Goal: Transaction & Acquisition: Obtain resource

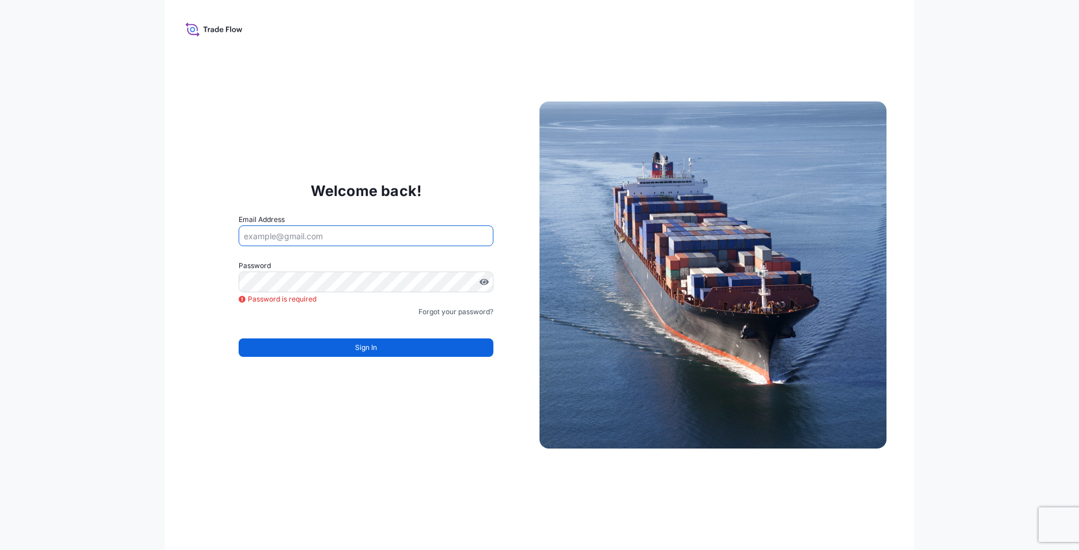
click at [314, 238] on input "Email Address" at bounding box center [366, 235] width 255 height 21
click at [326, 231] on input "Email Address" at bounding box center [366, 235] width 255 height 21
type input "Sharon.Liu@ixmetals.com"
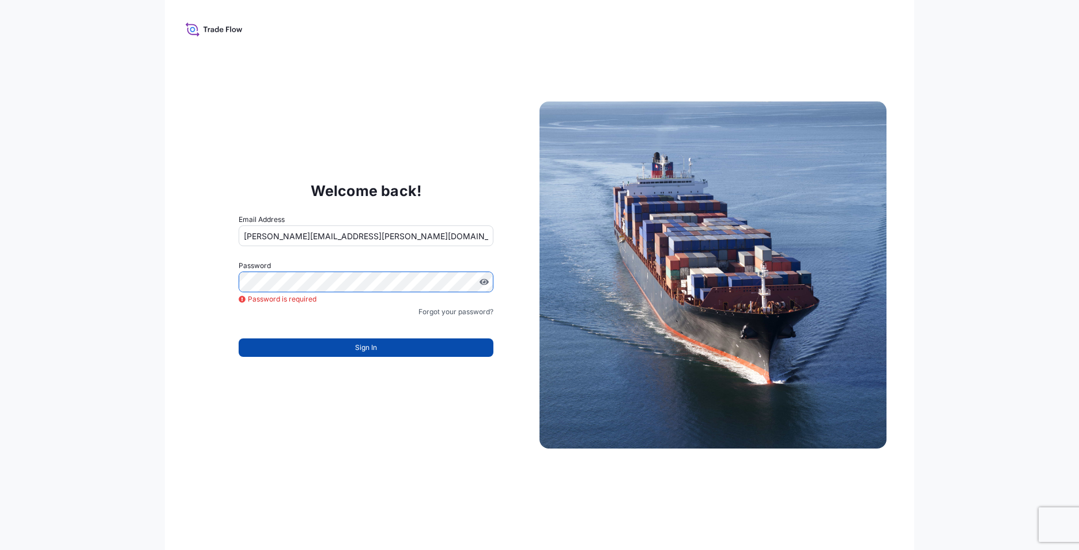
click at [372, 352] on span "Sign In" at bounding box center [366, 348] width 22 height 12
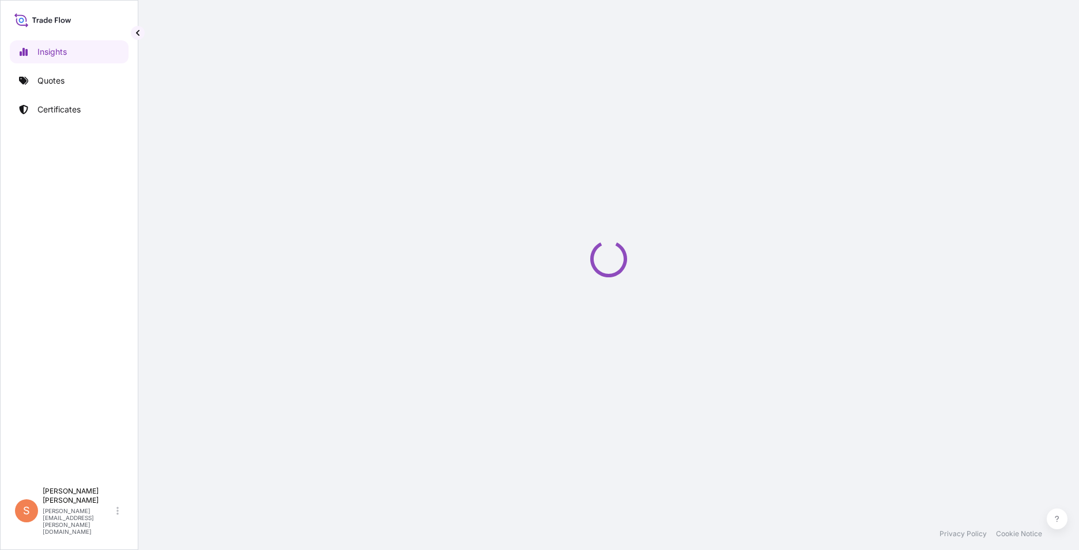
select select "2025"
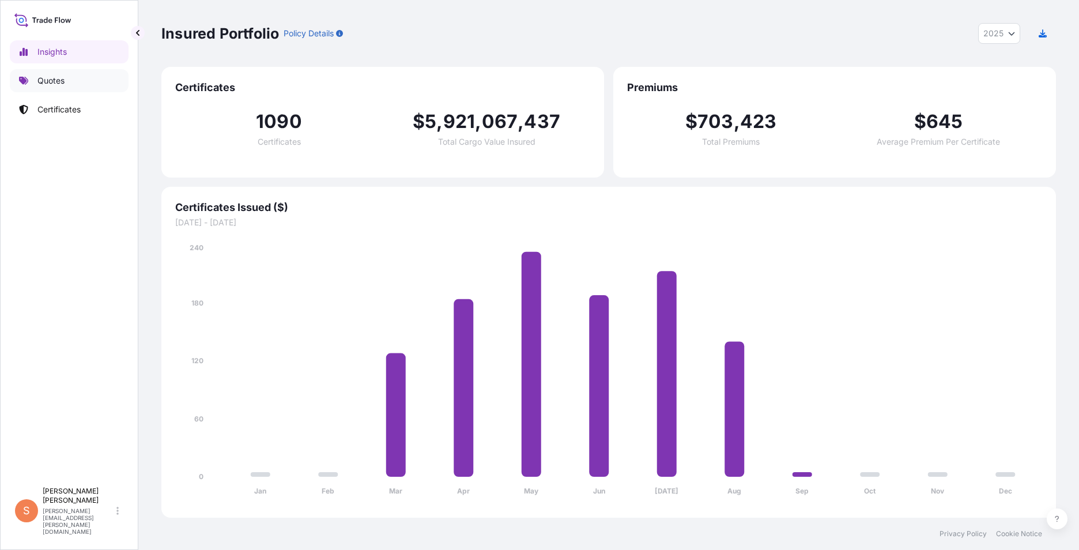
click at [54, 78] on p "Quotes" at bounding box center [50, 81] width 27 height 12
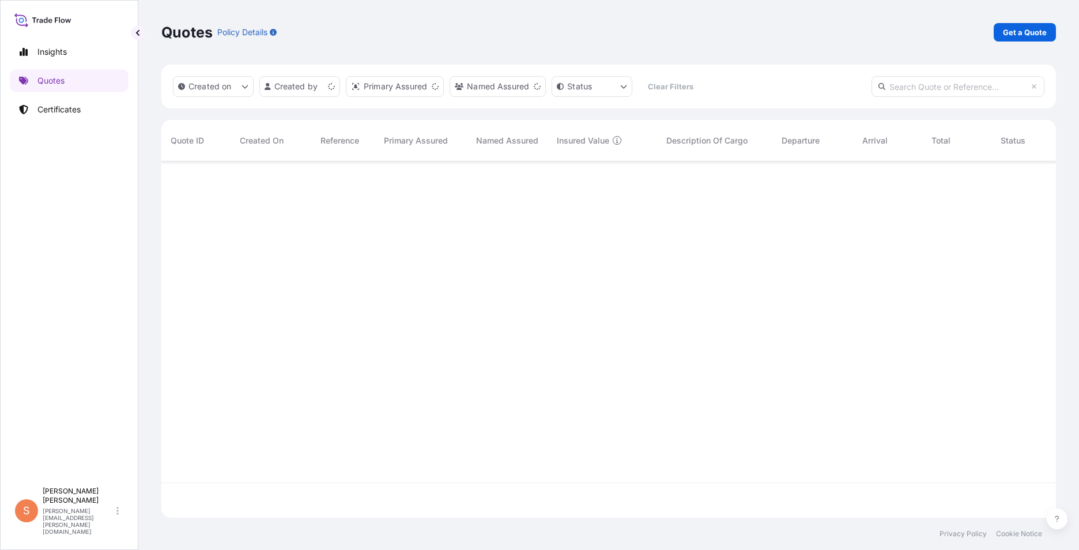
scroll to position [354, 886]
click at [1030, 37] on p "Get a Quote" at bounding box center [1025, 33] width 44 height 12
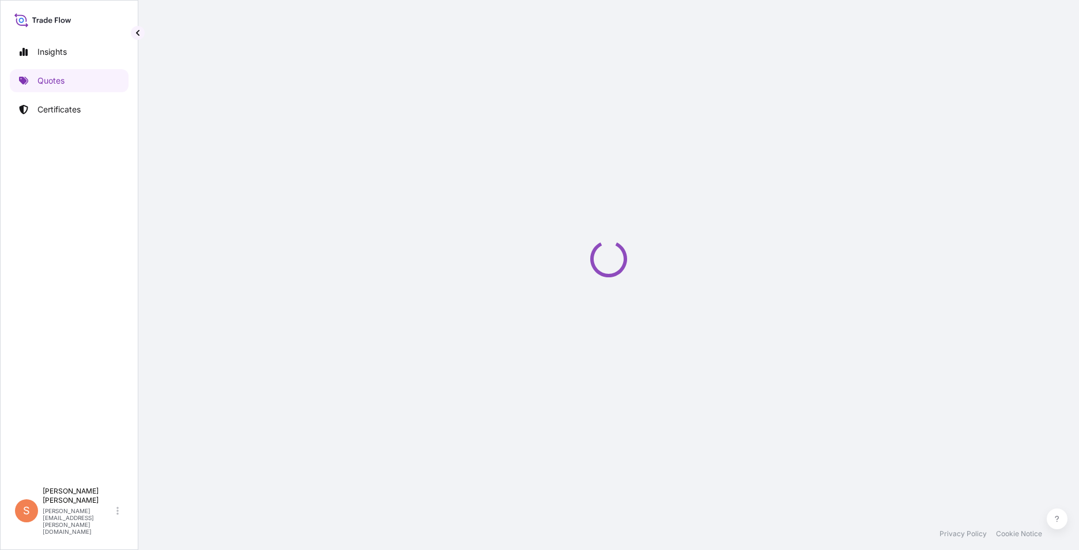
select select "Sea"
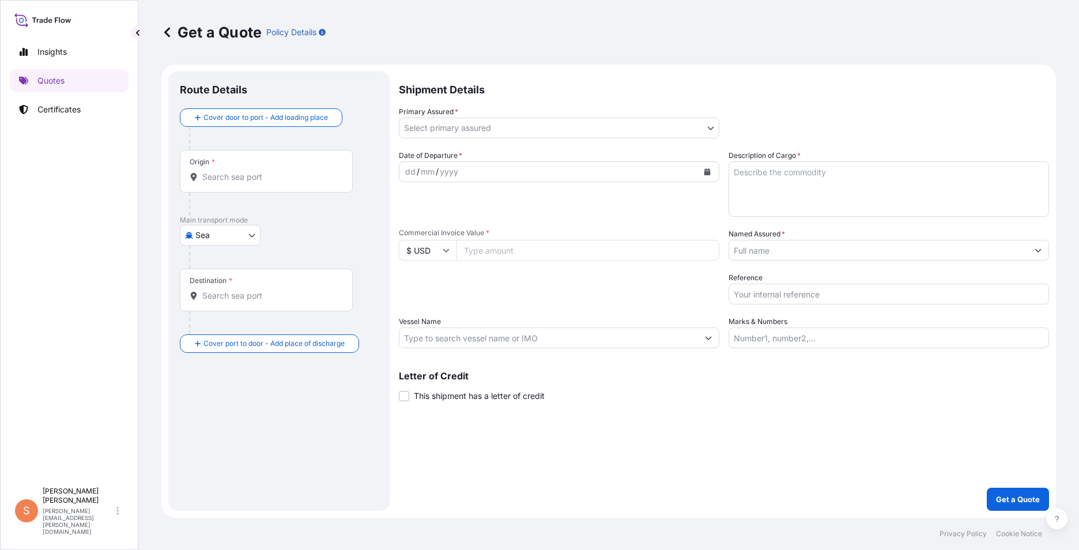
click at [255, 180] on input "Origin *" at bounding box center [270, 177] width 136 height 12
click at [274, 171] on div "Origin *" at bounding box center [266, 171] width 173 height 43
click at [274, 171] on input "Origin * Please select an origin" at bounding box center [270, 177] width 136 height 12
paste input "DURBAN, SOUTH AFRICA"
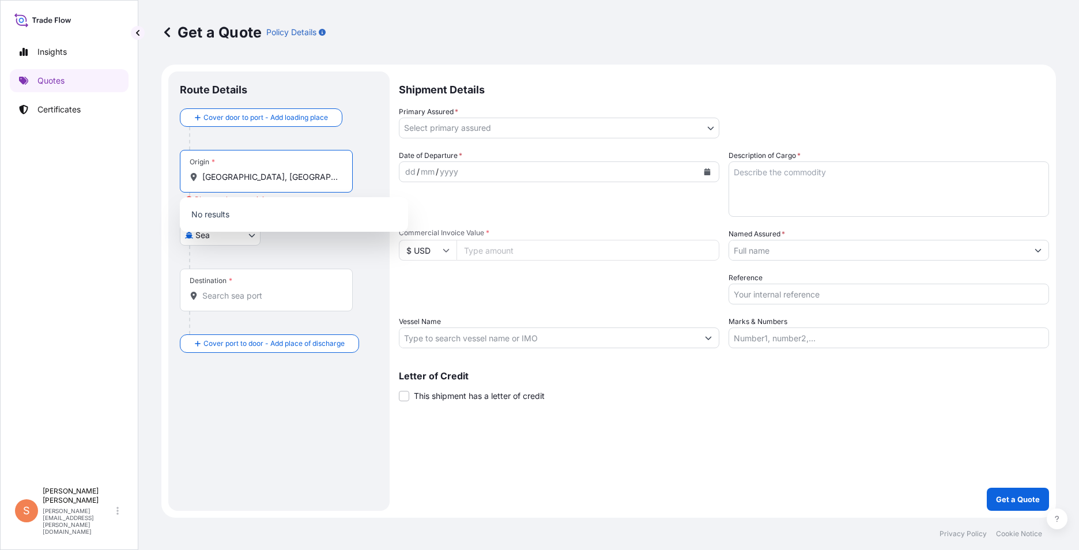
click at [252, 177] on input "DURBAN, SOUTH AFRICA" at bounding box center [270, 177] width 136 height 12
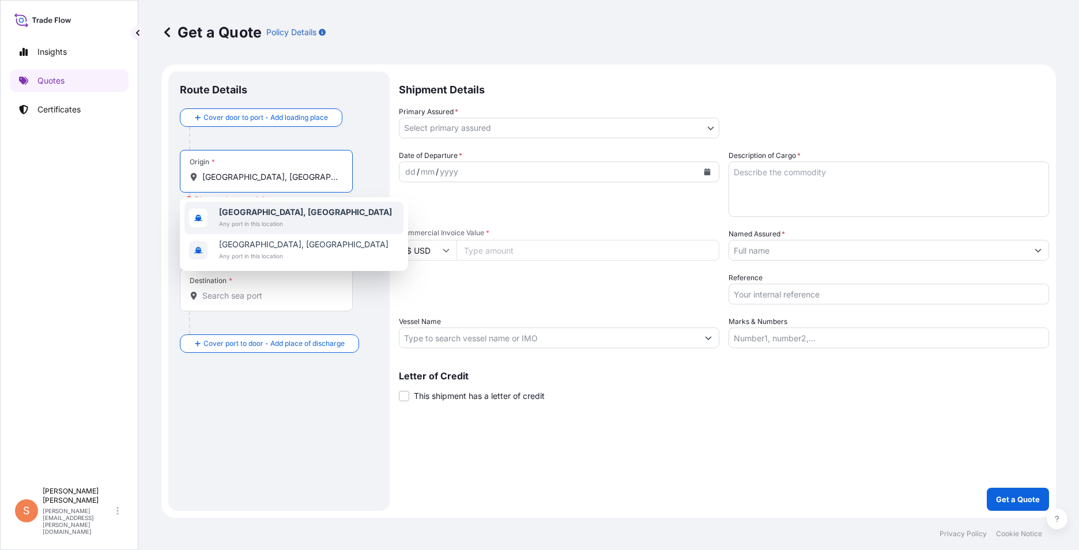
click at [245, 213] on b "Durban, South Africa" at bounding box center [305, 212] width 173 height 10
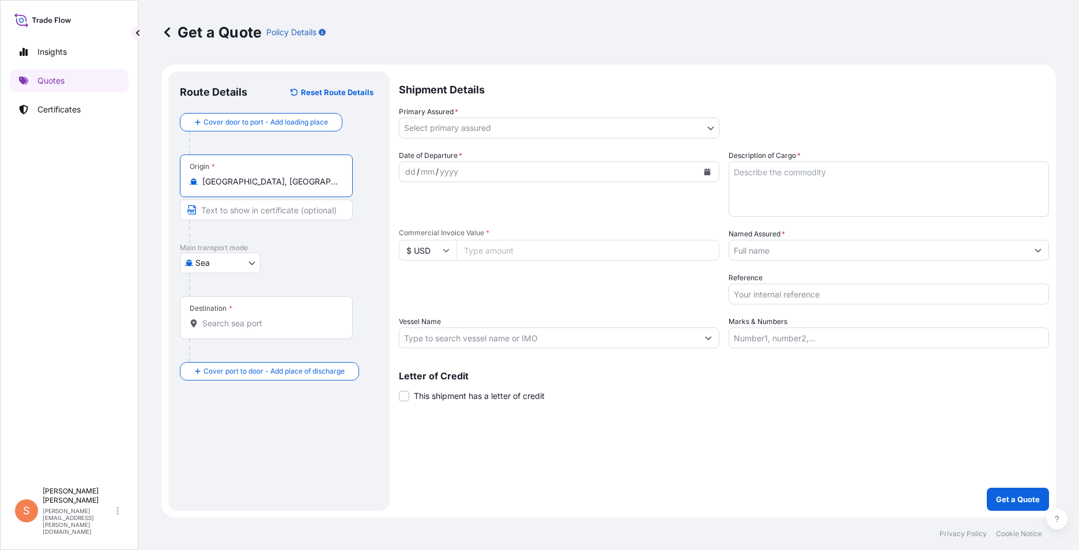
type input "Durban, South Africa"
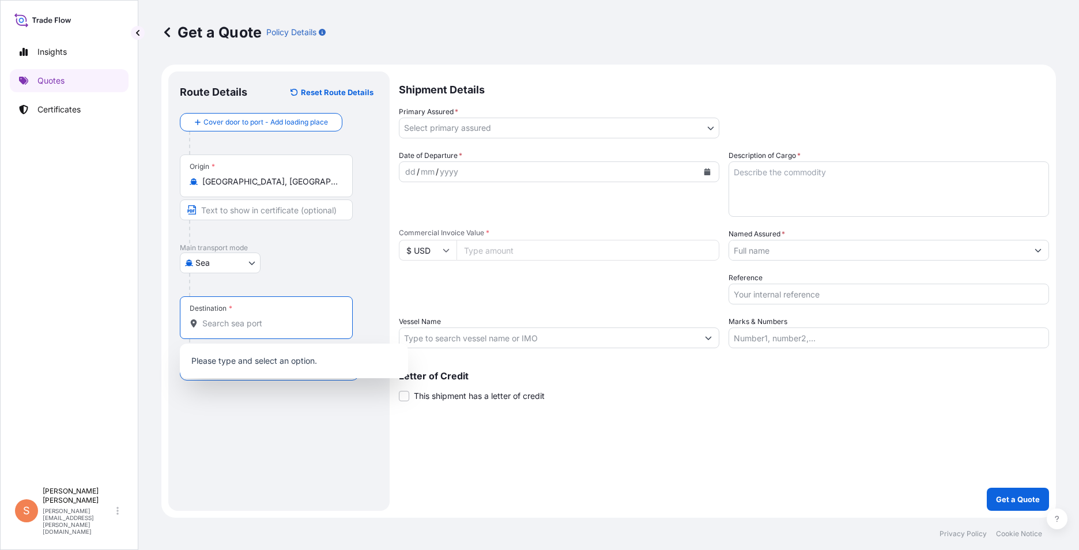
click at [235, 321] on input "Destination *" at bounding box center [270, 324] width 136 height 12
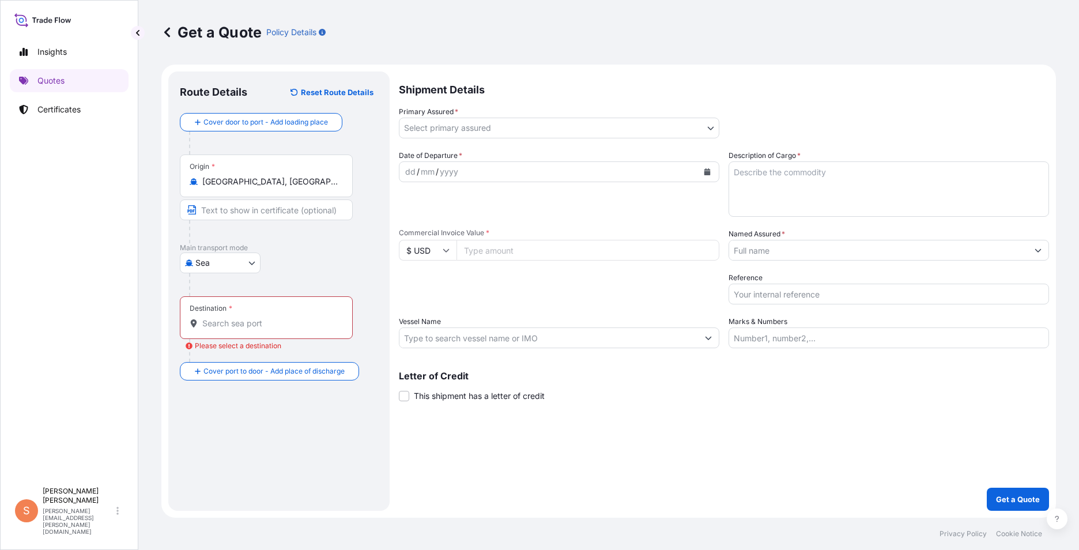
click at [209, 326] on input "Destination * Please select a destination" at bounding box center [270, 324] width 136 height 12
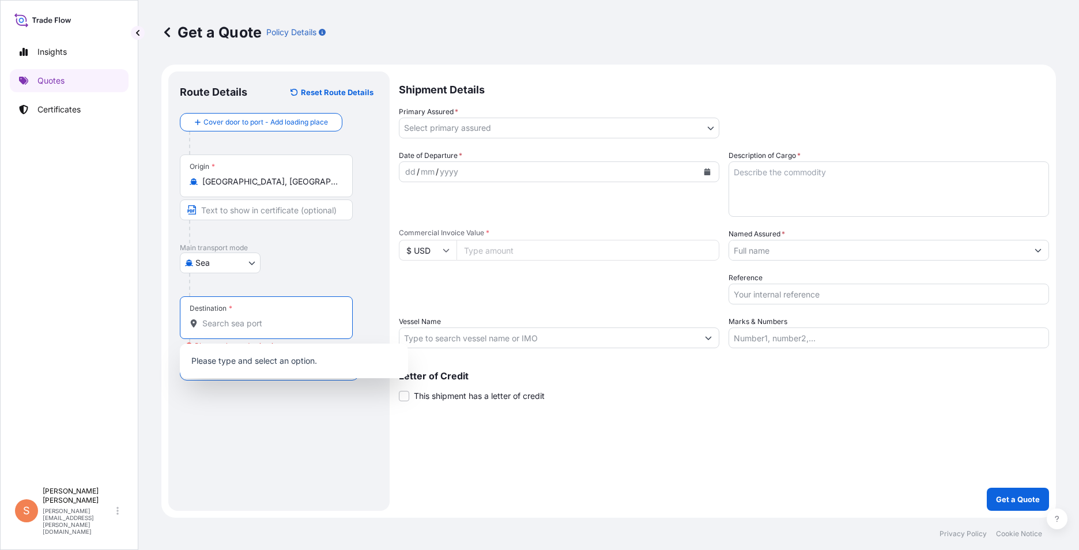
paste input "Huangpu New Port, China"
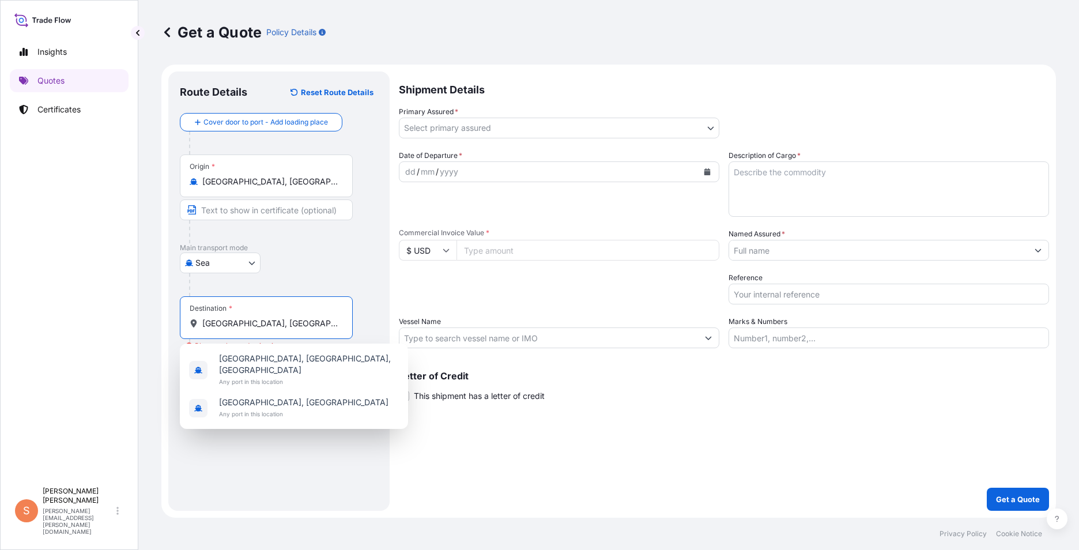
drag, startPoint x: 238, startPoint y: 325, endPoint x: 274, endPoint y: 318, distance: 37.4
click at [274, 318] on input "Huangpu New Port, China" at bounding box center [270, 324] width 136 height 12
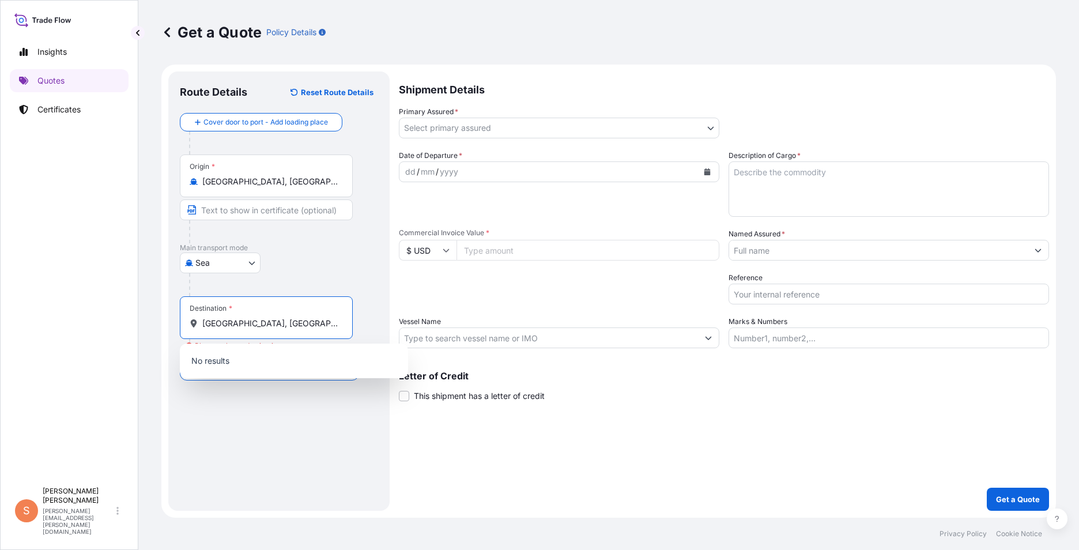
drag, startPoint x: 276, startPoint y: 322, endPoint x: 236, endPoint y: 333, distance: 41.8
click at [236, 333] on div "Destination * Huangpu, China" at bounding box center [266, 317] width 173 height 43
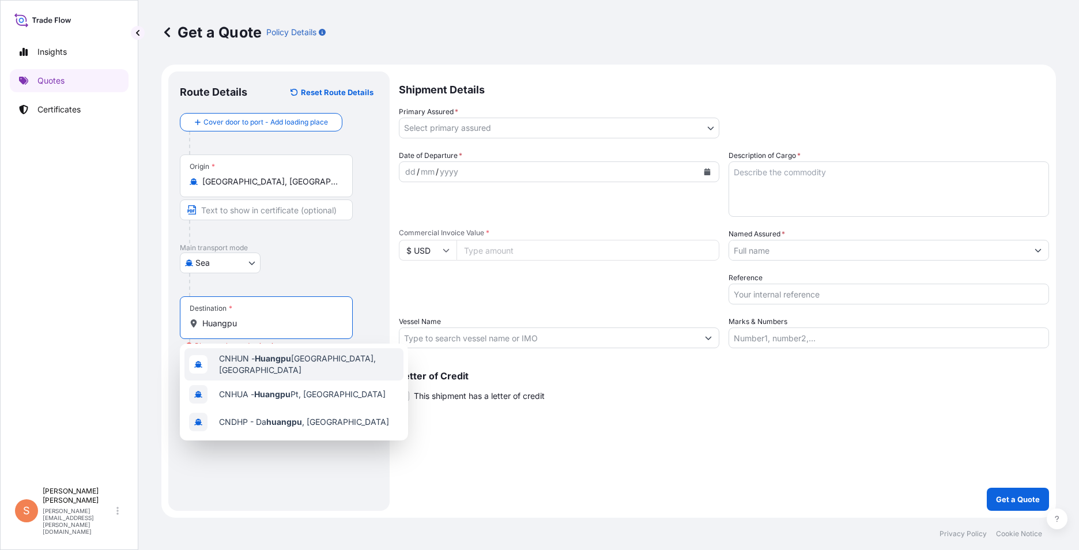
click at [246, 362] on span "CNHUN - Huangpu New Port, China" at bounding box center [309, 364] width 180 height 23
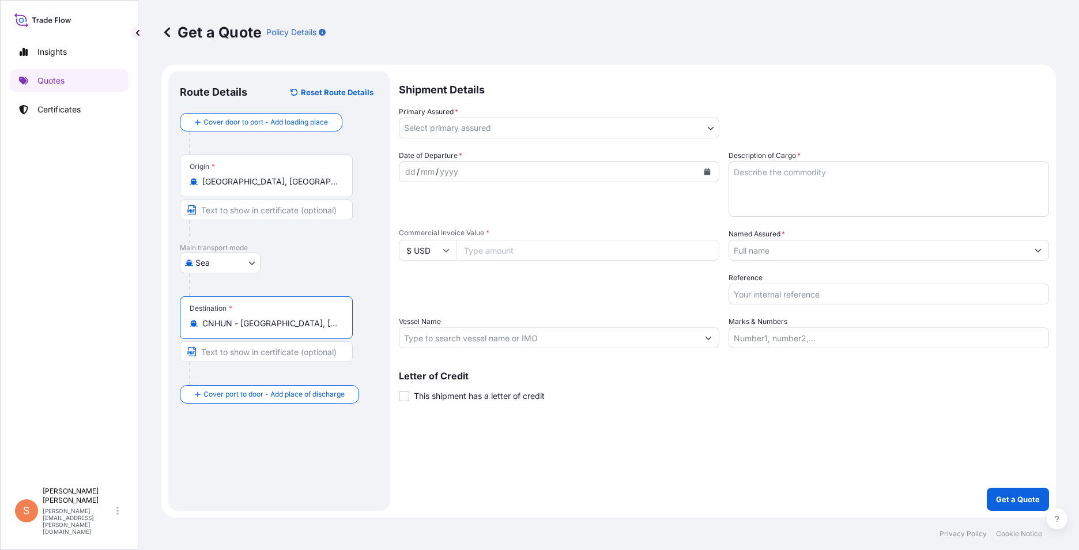
type input "CNHUN - Huangpu New Port, China"
click at [489, 126] on body "Insights Quotes Certificates S Sharon Liu sharon.liu@ixmetals.com Get a Quote P…" at bounding box center [539, 275] width 1079 height 550
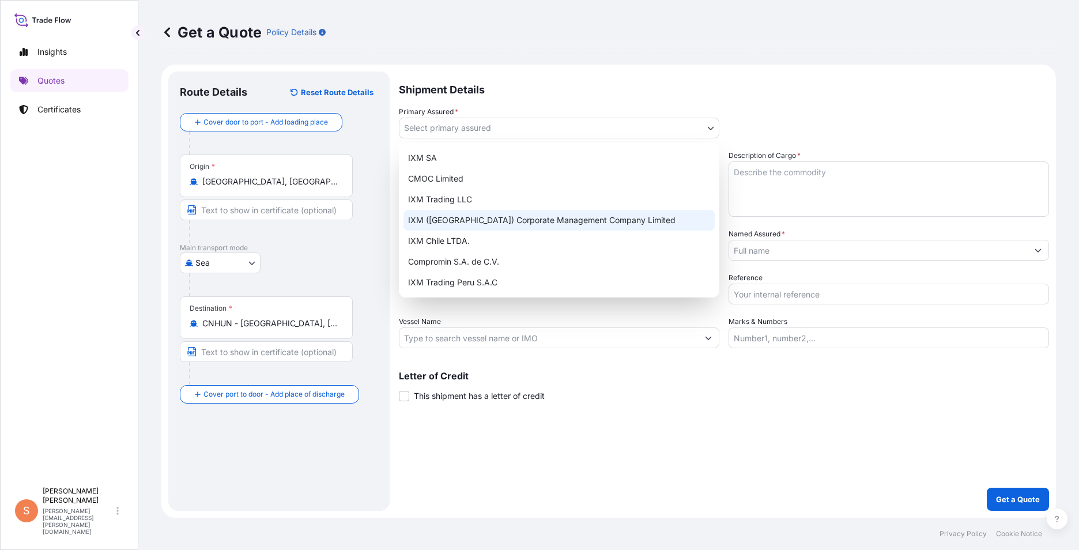
click at [466, 219] on div "IXM (Shanghai) Corporate Management Company Limited" at bounding box center [559, 220] width 311 height 21
select select "31850"
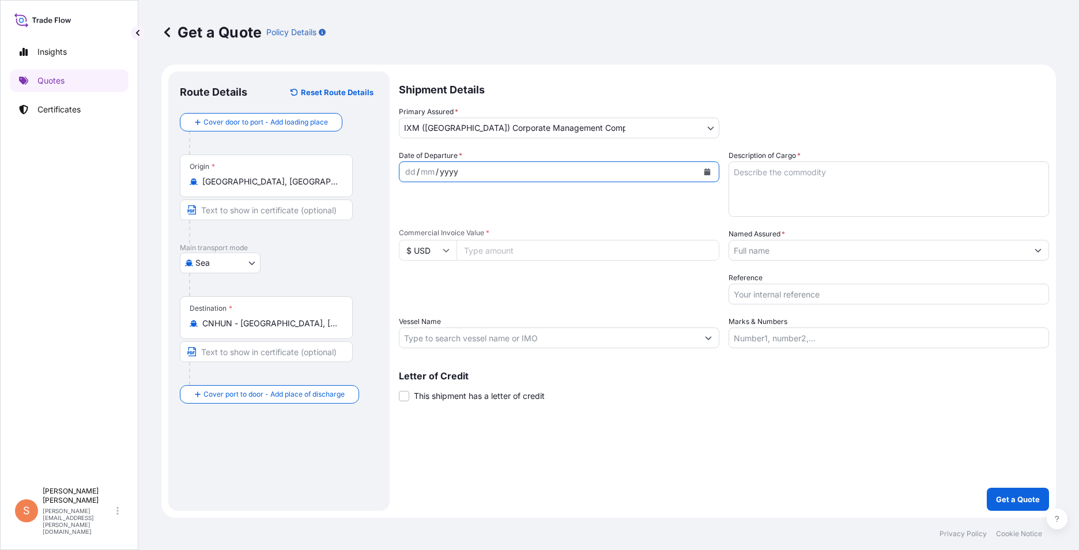
click at [455, 172] on div "yyyy" at bounding box center [449, 172] width 21 height 14
click at [708, 176] on button "Calendar" at bounding box center [707, 172] width 18 height 18
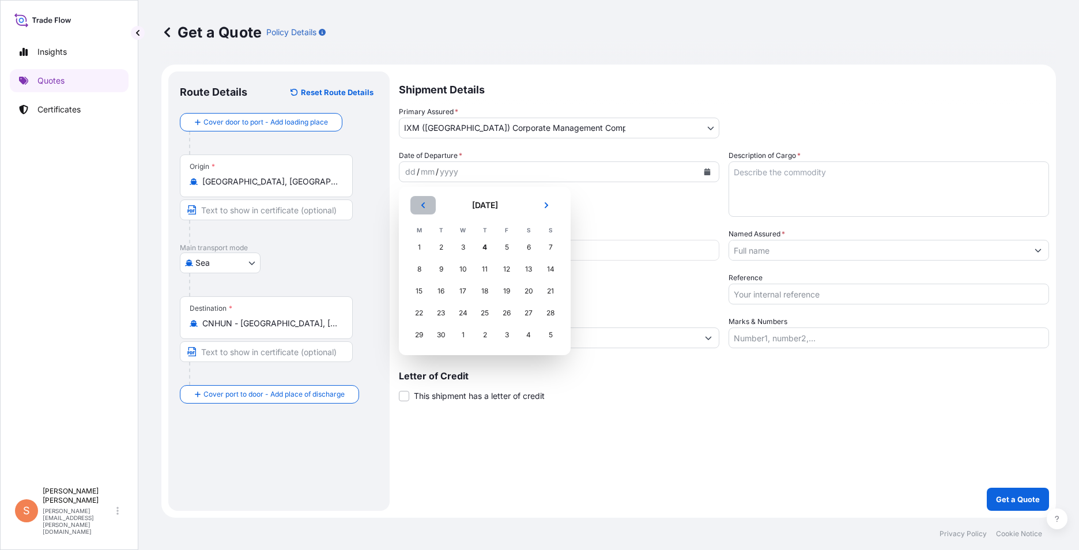
click at [423, 204] on icon "Previous" at bounding box center [422, 205] width 3 height 6
click at [466, 248] on div "30" at bounding box center [463, 247] width 21 height 21
click at [462, 248] on div "30" at bounding box center [463, 247] width 21 height 21
click at [420, 206] on icon "Previous" at bounding box center [423, 205] width 7 height 7
click at [464, 336] on div "30" at bounding box center [463, 335] width 21 height 21
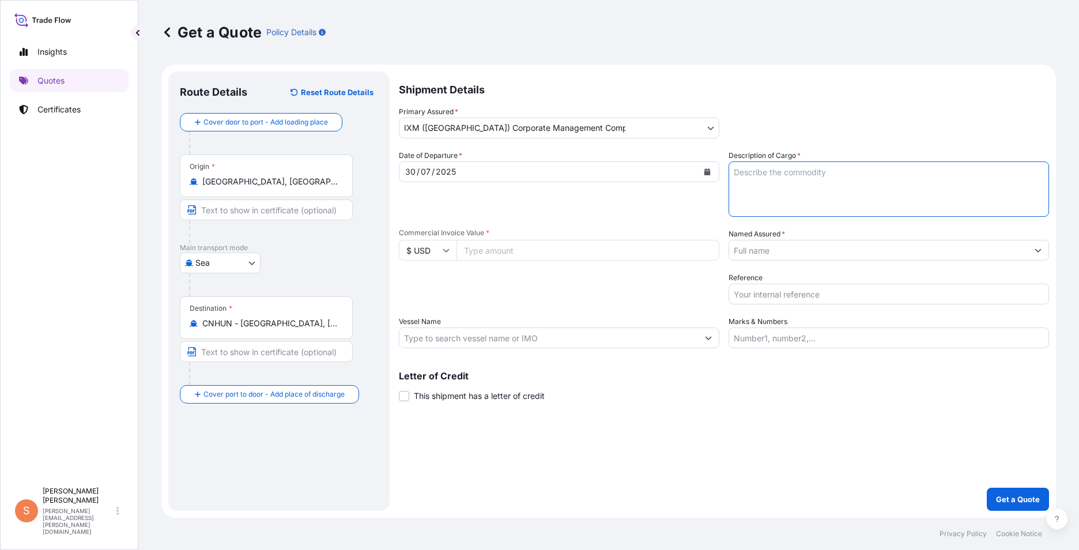
click at [763, 175] on textarea "Description of Cargo *" at bounding box center [889, 188] width 321 height 55
click at [776, 188] on textarea "COPPER CATHODES" at bounding box center [889, 188] width 321 height 55
paste textarea "487.345"
type textarea "COPPER CATHODES 487.345MT"
click at [499, 259] on input "Commercial Invoice Value *" at bounding box center [588, 250] width 263 height 21
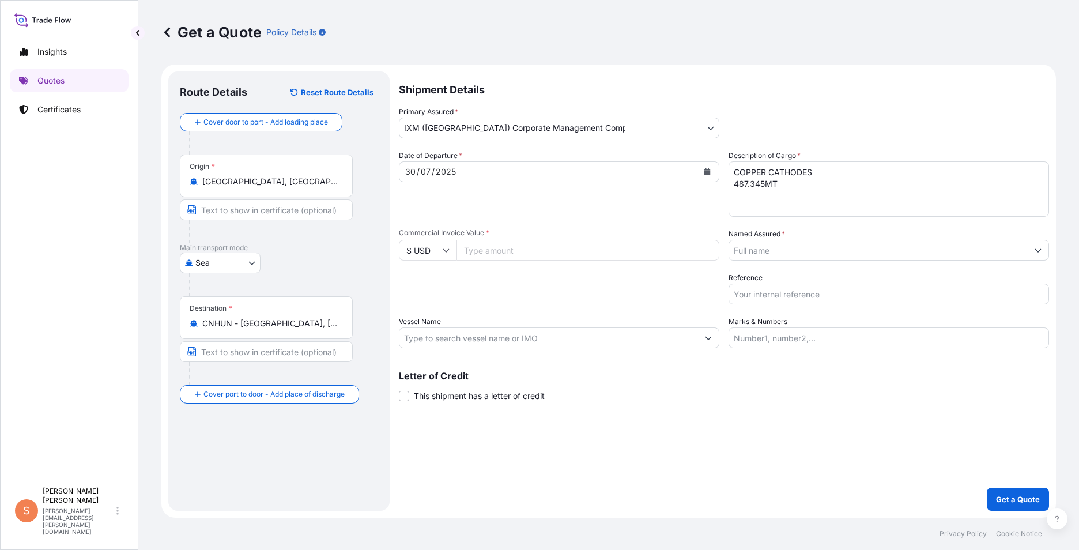
paste input "35154797.27"
type input "35154797.27"
click at [433, 252] on input "$ USD" at bounding box center [428, 250] width 58 height 21
click at [430, 289] on div "¥ CNY" at bounding box center [428, 278] width 48 height 22
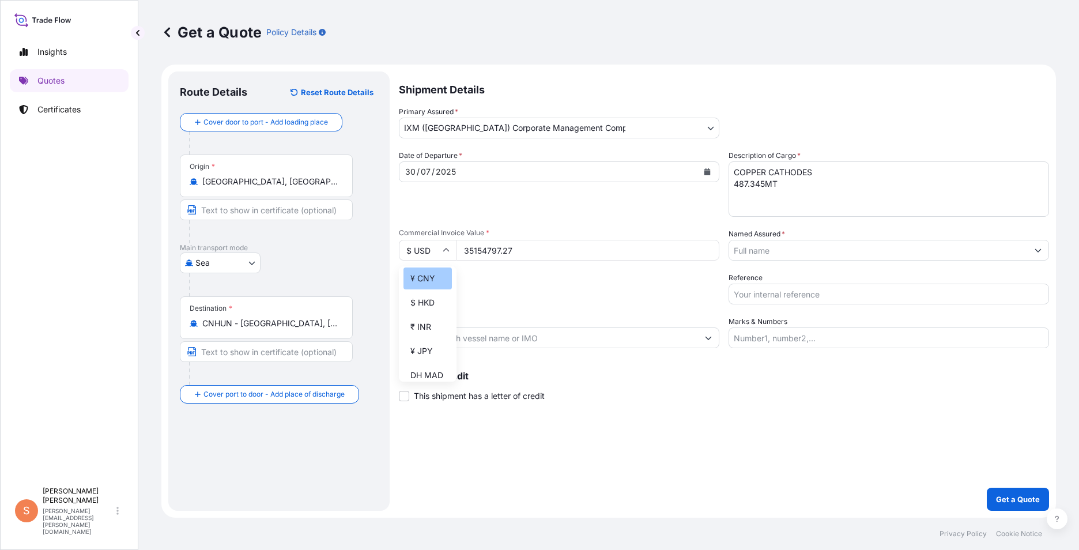
type input "¥ CNY"
click at [562, 289] on div "Packing Category Type to search a container mode Please select a primary mode o…" at bounding box center [559, 288] width 321 height 32
click at [775, 246] on input "Named Assured *" at bounding box center [878, 250] width 299 height 21
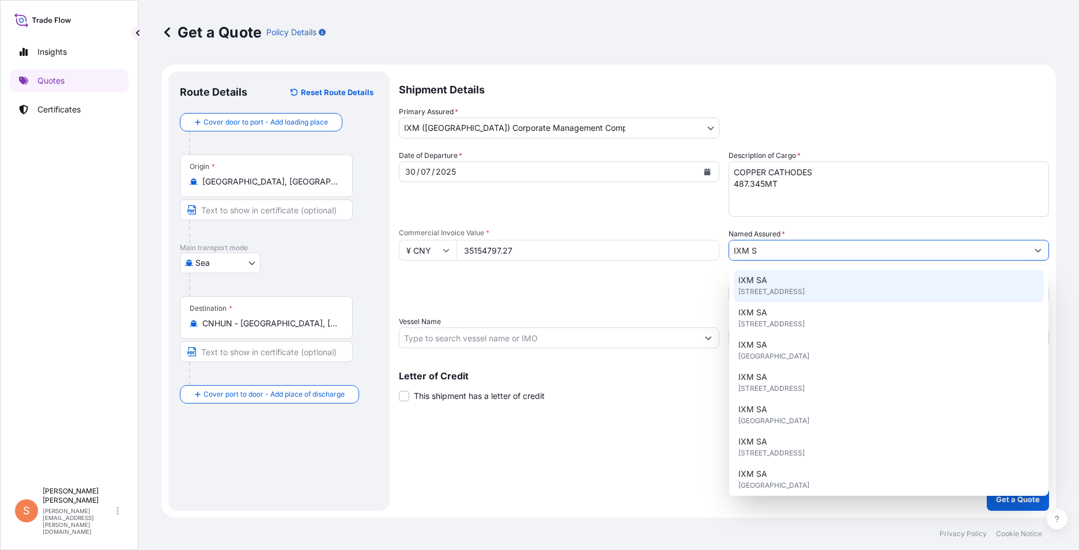
click at [764, 283] on span "IXM SA" at bounding box center [752, 280] width 29 height 12
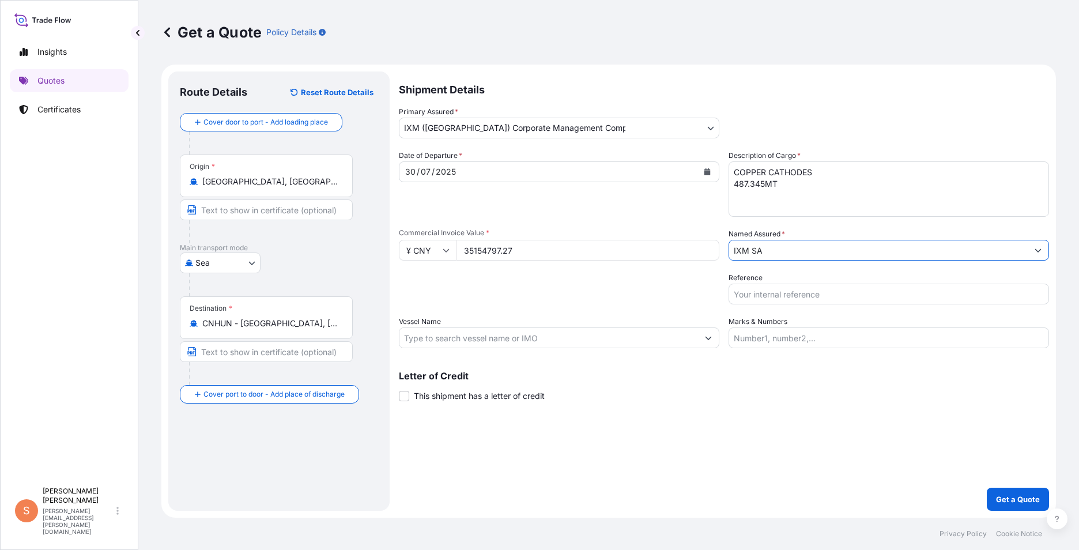
type input "IXM SA"
drag, startPoint x: 802, startPoint y: 295, endPoint x: 1023, endPoint y: 315, distance: 221.7
click at [802, 295] on input "Reference" at bounding box center [889, 294] width 321 height 21
click at [789, 290] on input "Reference" at bounding box center [889, 294] width 321 height 21
paste input "S101.42728"
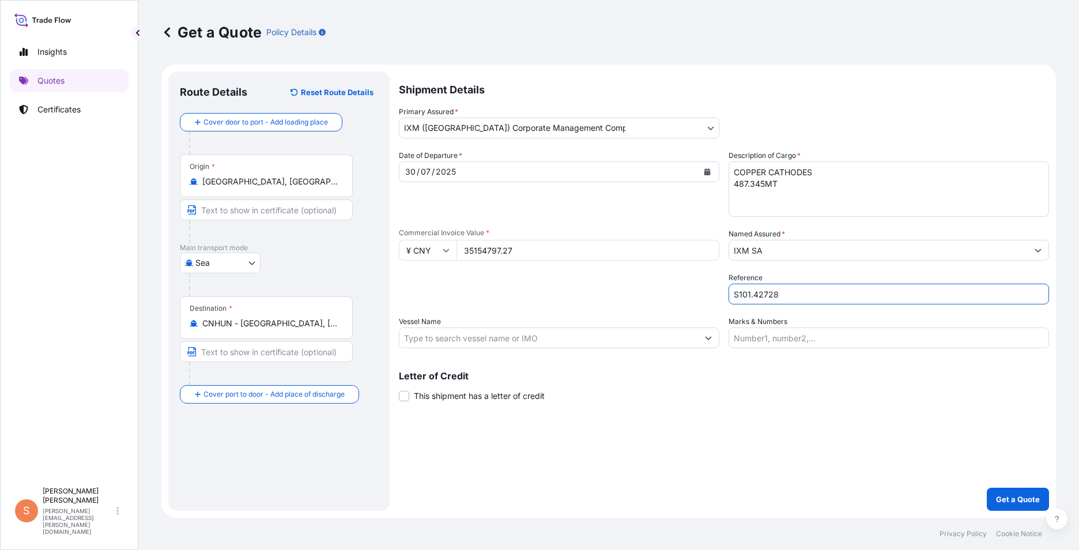
type input "S101.42728"
click at [640, 336] on input "Vessel Name" at bounding box center [548, 337] width 299 height 21
click at [753, 344] on input "Marks & Numbers" at bounding box center [889, 337] width 321 height 21
click at [405, 395] on span at bounding box center [404, 396] width 10 height 10
click at [399, 390] on input "This shipment has a letter of credit" at bounding box center [399, 390] width 0 height 0
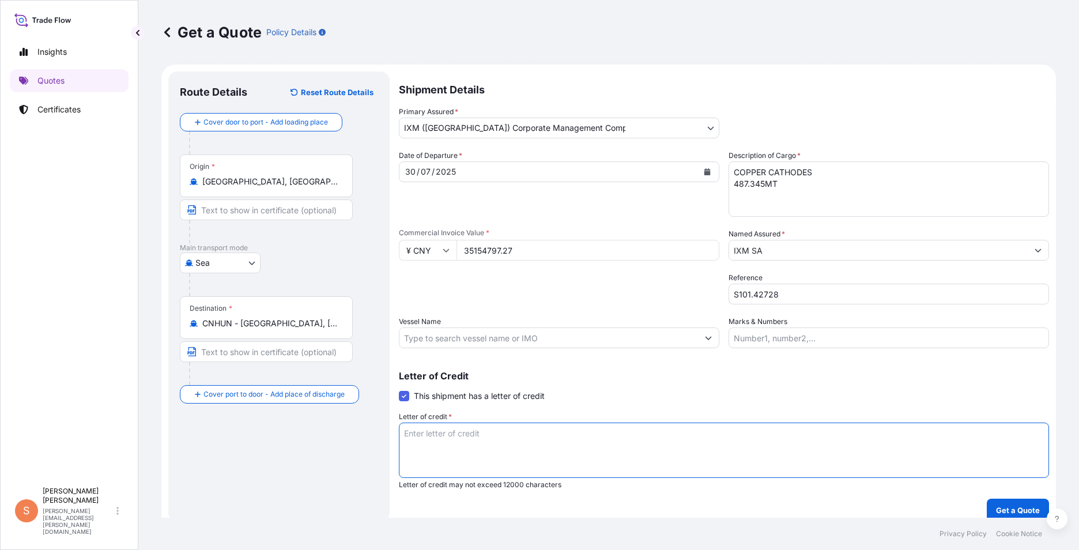
click at [461, 437] on textarea "Letter of credit *" at bounding box center [724, 450] width 650 height 55
click at [515, 451] on textarea "Letter of credit *" at bounding box center [724, 450] width 650 height 55
paste textarea "claims payable in Destination country, in the currency of the draft, covering w…"
click at [409, 435] on textarea "claims payable in Destination country, in the currency of the draft, covering w…" at bounding box center [724, 450] width 650 height 55
type textarea "Claims payable in Destination country, in the currency of the draft, covering w…"
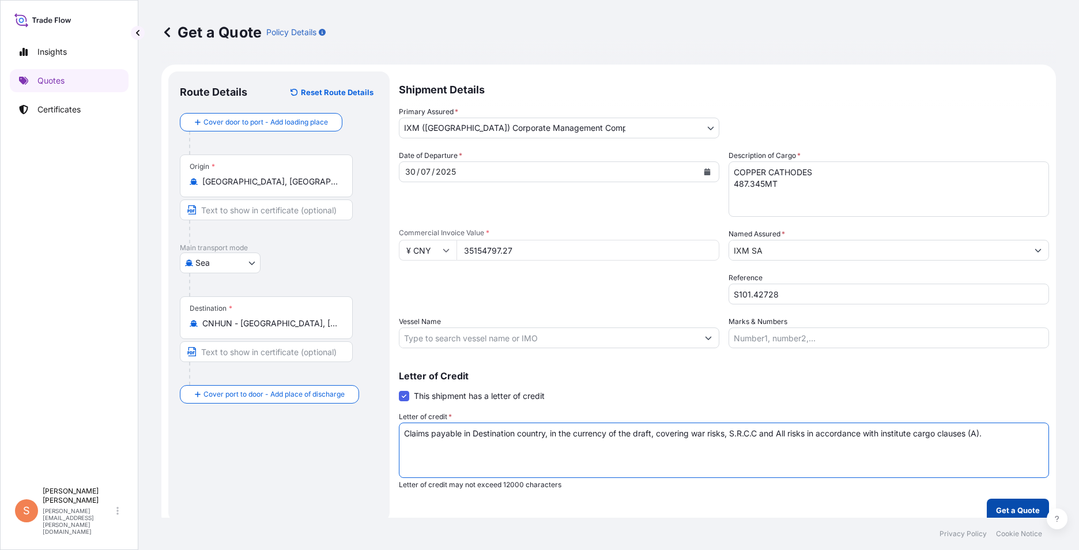
click at [1005, 512] on p "Get a Quote" at bounding box center [1018, 510] width 44 height 12
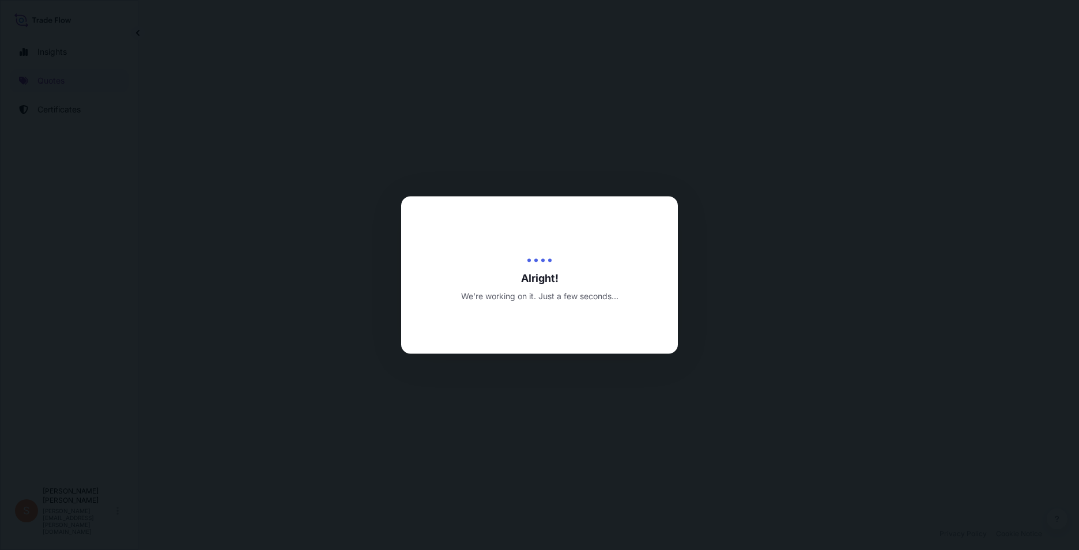
select select "Sea"
select select "31850"
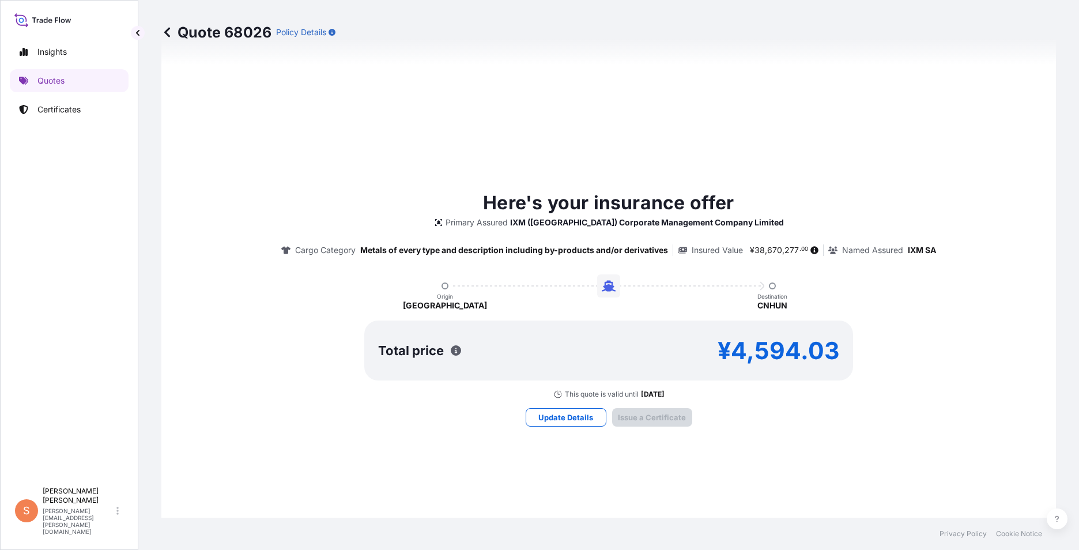
scroll to position [1385, 0]
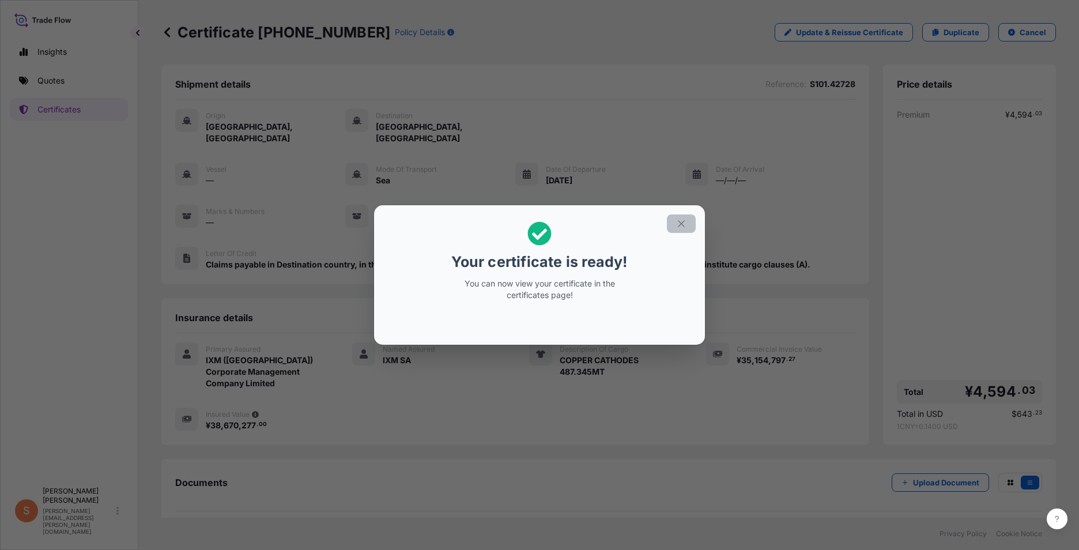
click at [681, 218] on icon "button" at bounding box center [681, 223] width 10 height 10
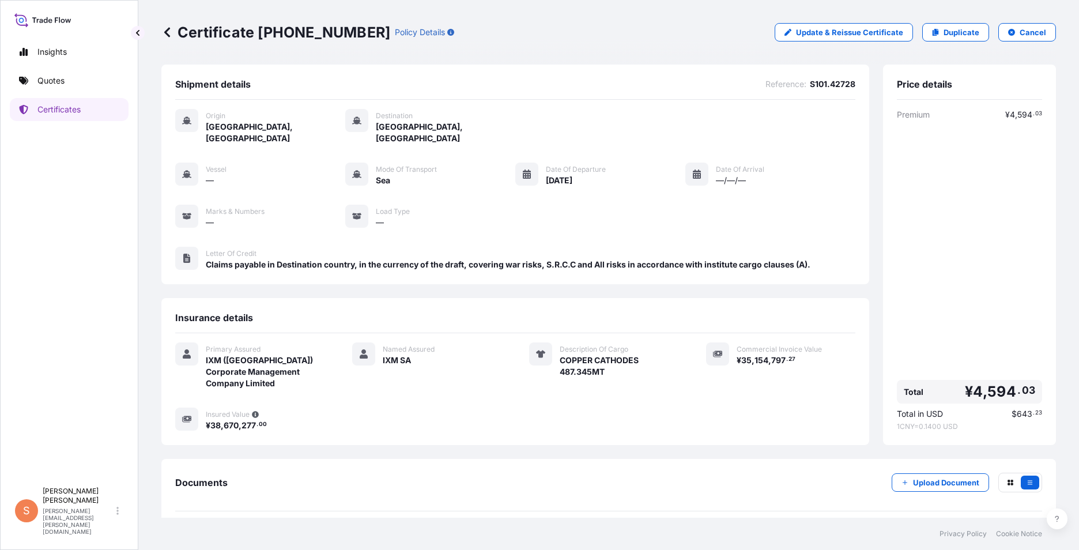
scroll to position [37, 0]
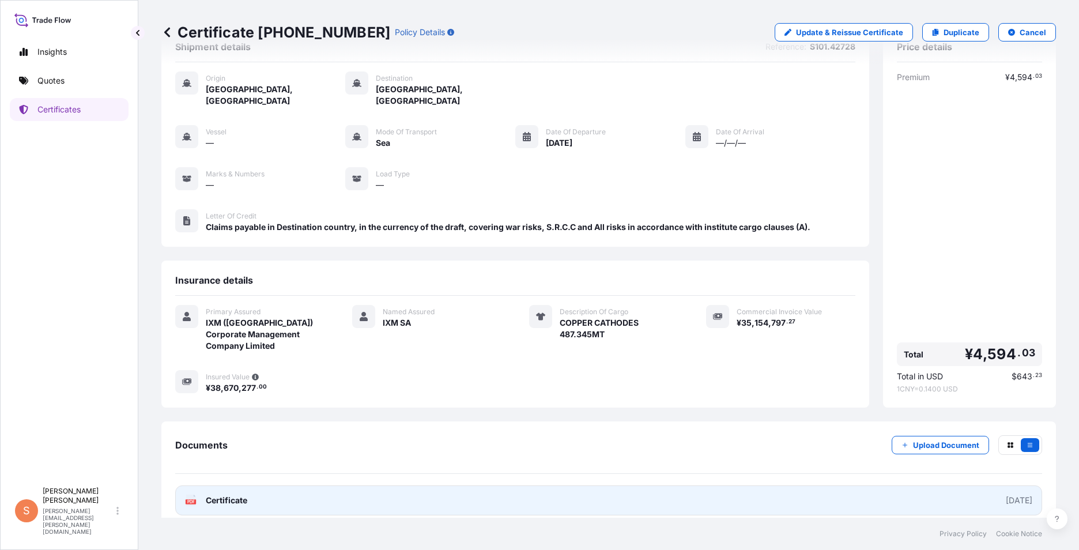
click at [1006, 495] on div "2025-09-04" at bounding box center [1019, 501] width 27 height 12
